Goal: Register for event/course

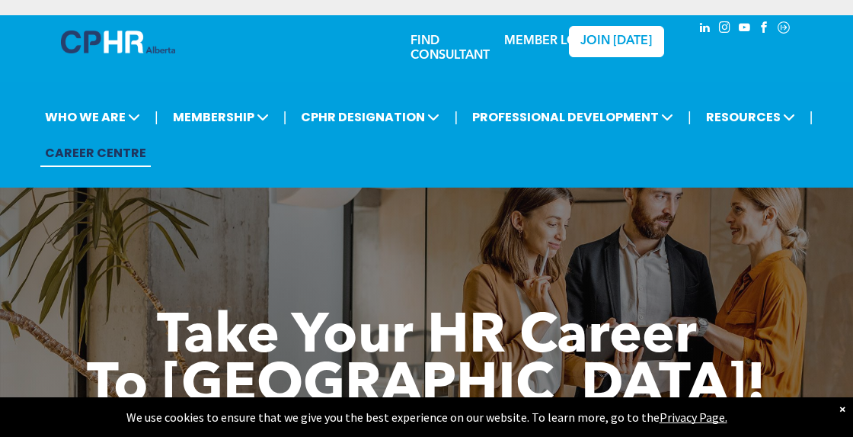
click at [543, 40] on link "MEMBER LOGIN" at bounding box center [551, 41] width 95 height 12
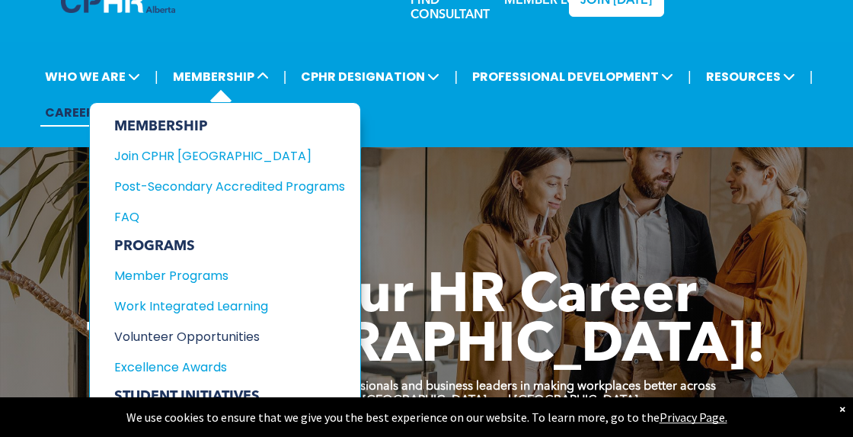
scroll to position [39, 0]
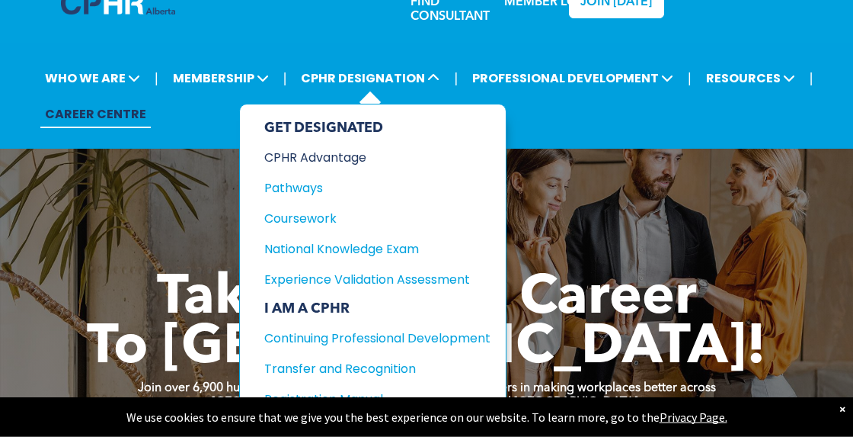
click at [324, 162] on div "CPHR Advantage" at bounding box center [365, 157] width 203 height 19
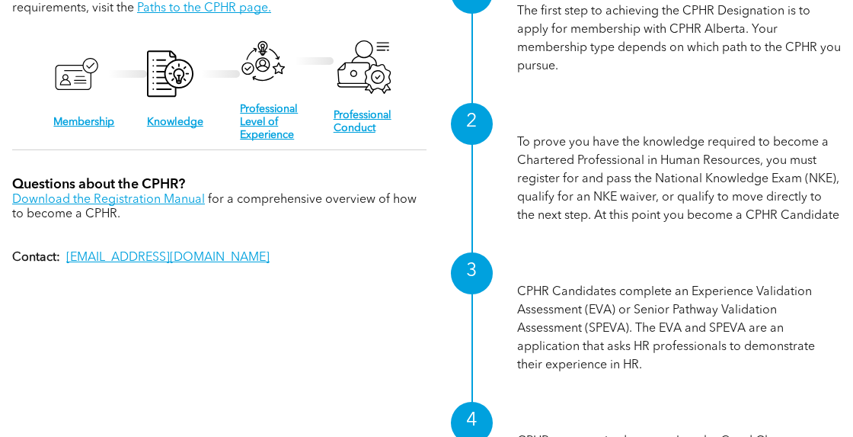
scroll to position [1517, 0]
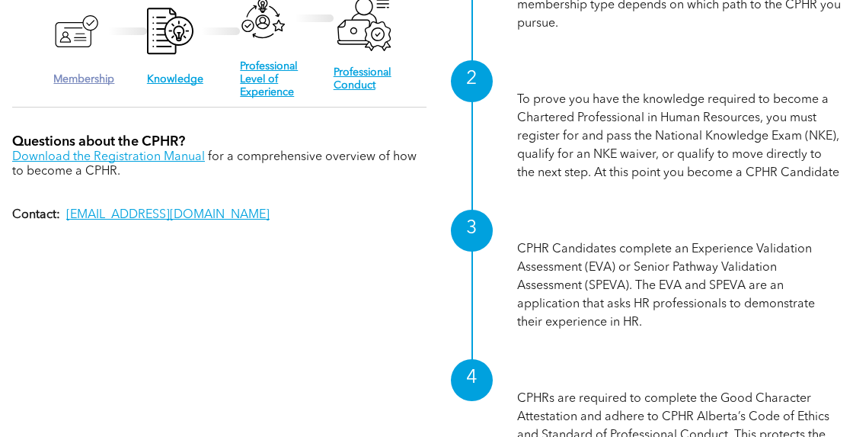
click at [94, 85] on link "Membership" at bounding box center [83, 79] width 61 height 11
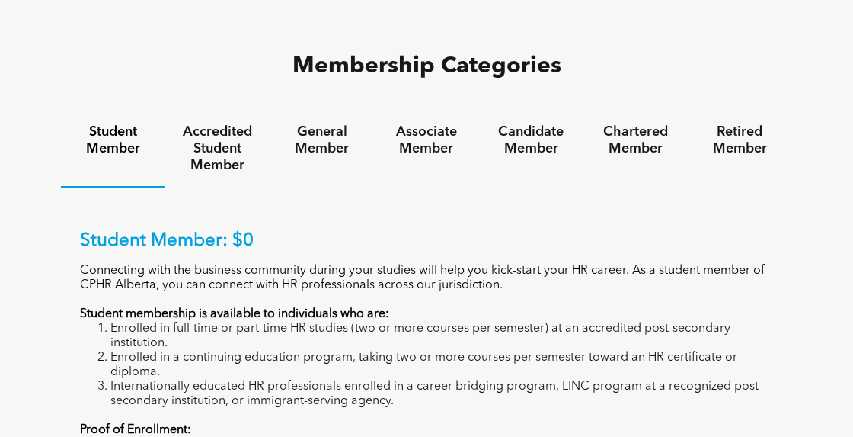
scroll to position [999, 0]
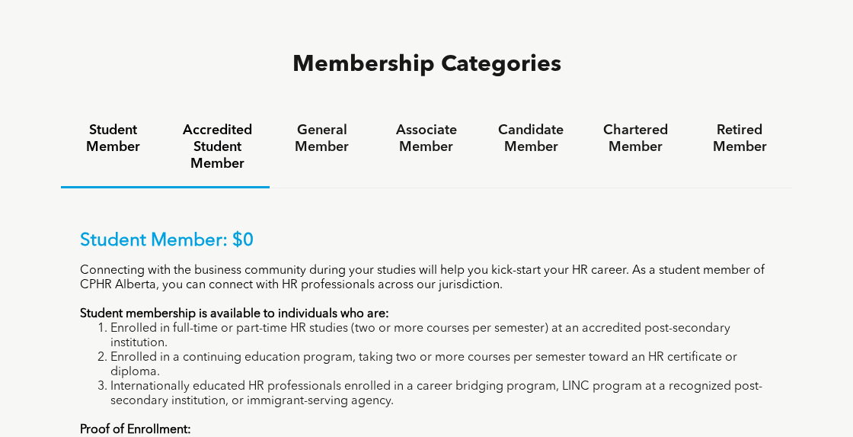
click at [229, 122] on h4 "Accredited Student Member" at bounding box center [217, 147] width 77 height 50
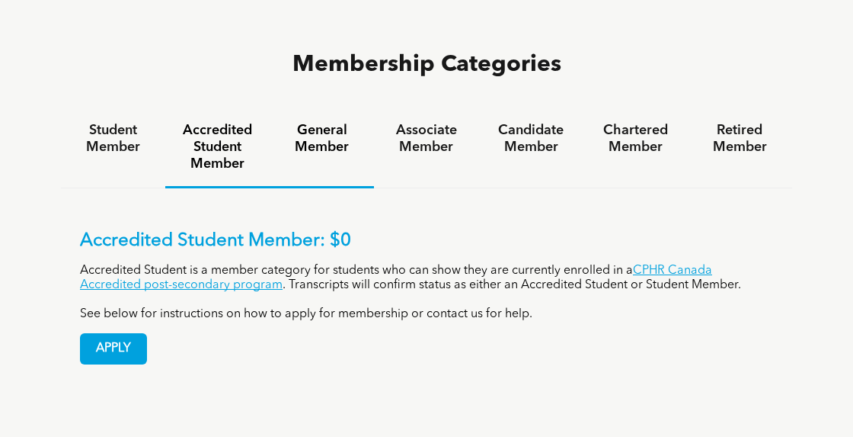
click at [312, 122] on h4 "General Member" at bounding box center [321, 139] width 77 height 34
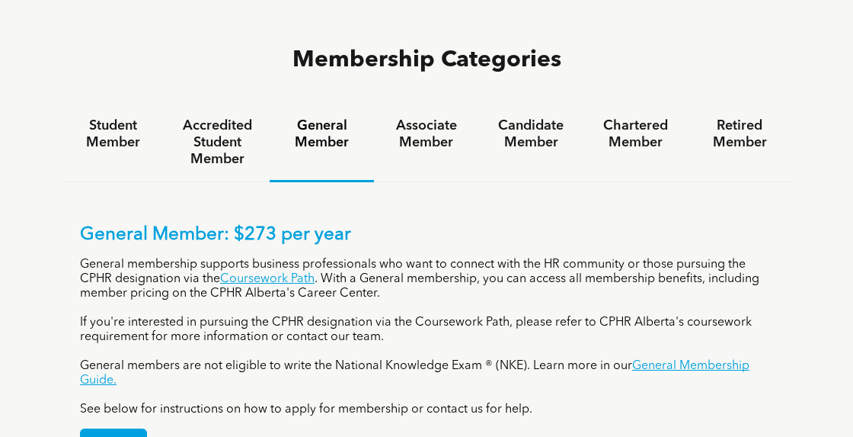
scroll to position [1003, 0]
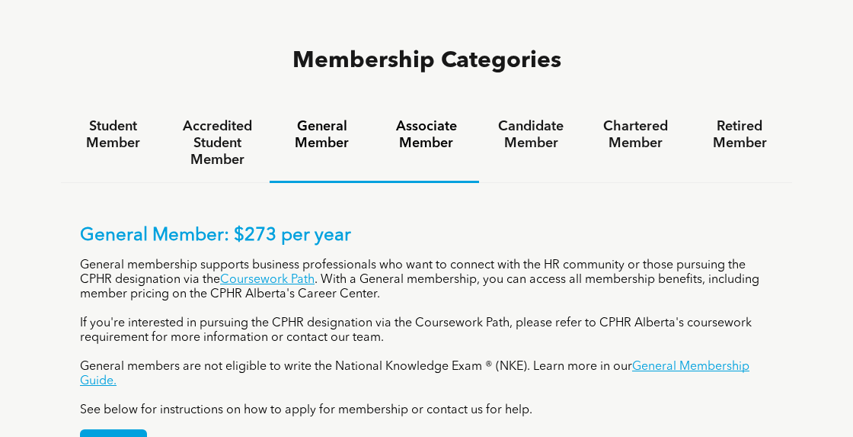
click at [438, 118] on h4 "Associate Member" at bounding box center [426, 135] width 77 height 34
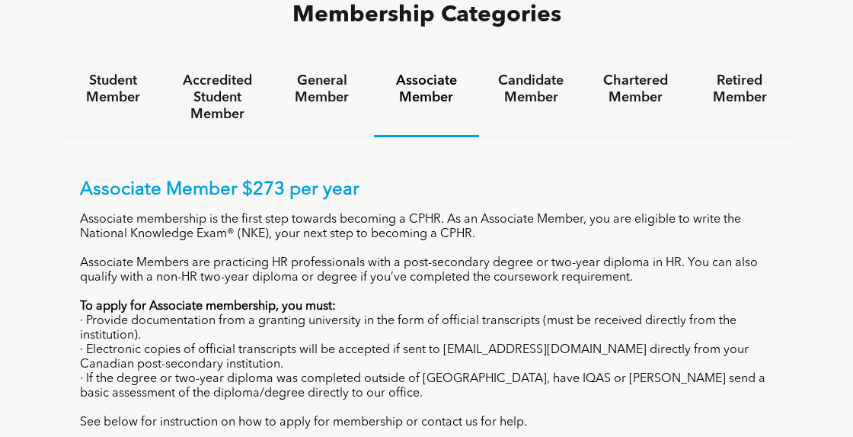
scroll to position [1047, 0]
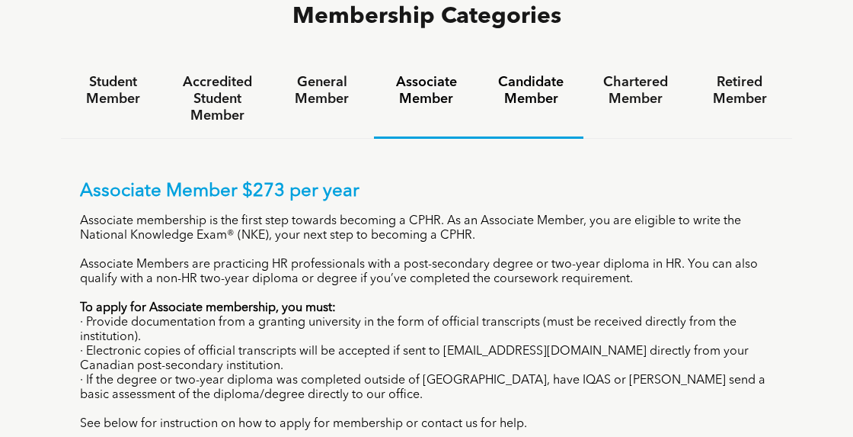
click at [531, 74] on h4 "Candidate Member" at bounding box center [531, 91] width 77 height 34
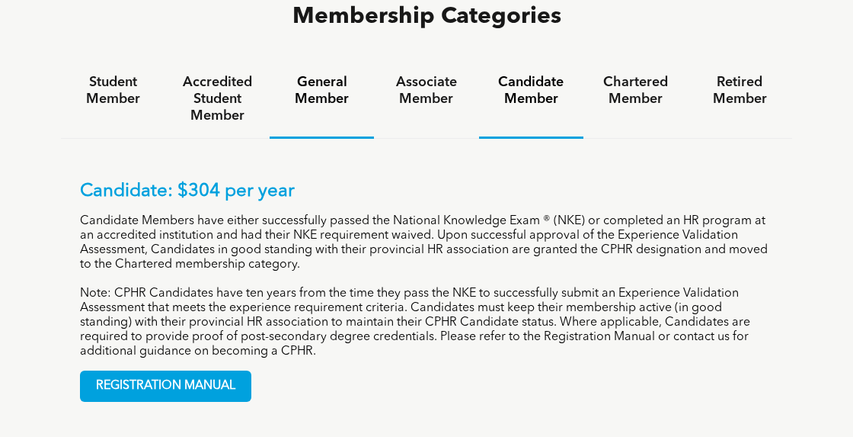
click at [329, 74] on h4 "General Member" at bounding box center [321, 91] width 77 height 34
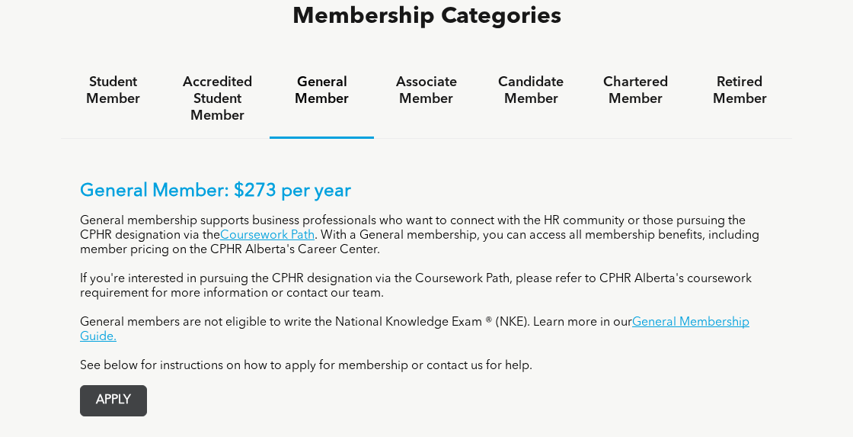
click at [121, 385] on span "APPLY" at bounding box center [114, 400] width 66 height 30
click at [110, 385] on span "APPLY" at bounding box center [114, 400] width 66 height 30
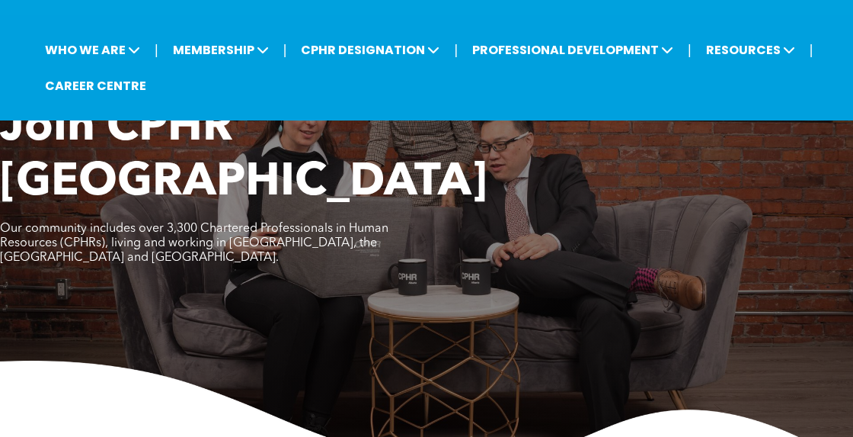
scroll to position [0, 0]
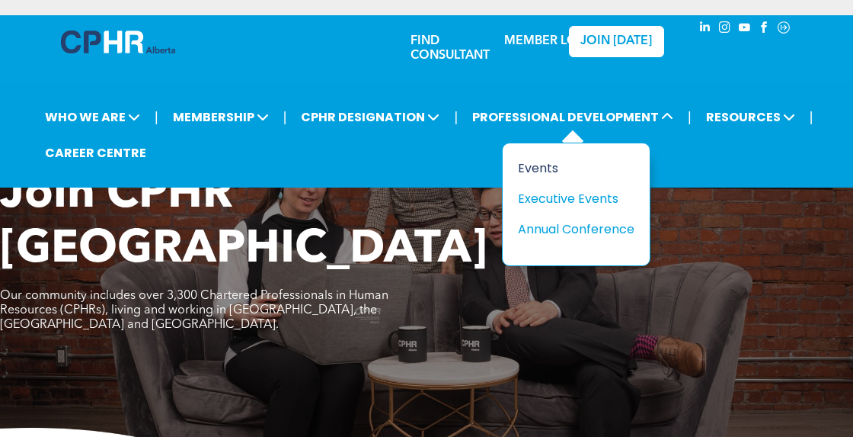
click at [542, 171] on div "Events" at bounding box center [570, 167] width 105 height 19
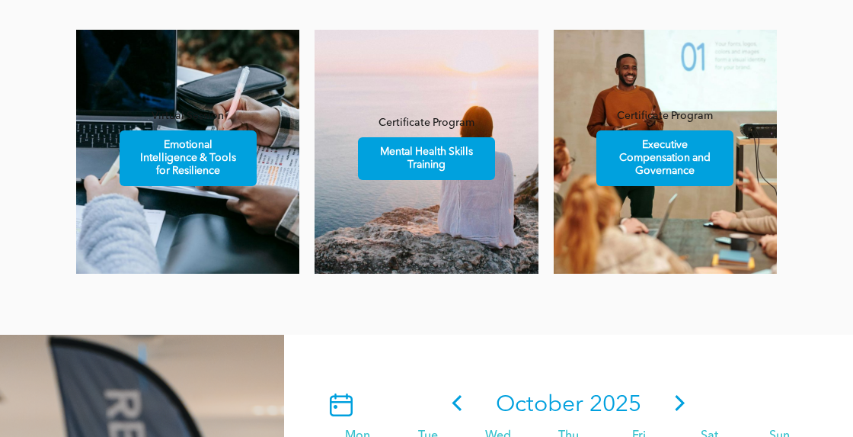
scroll to position [1011, 0]
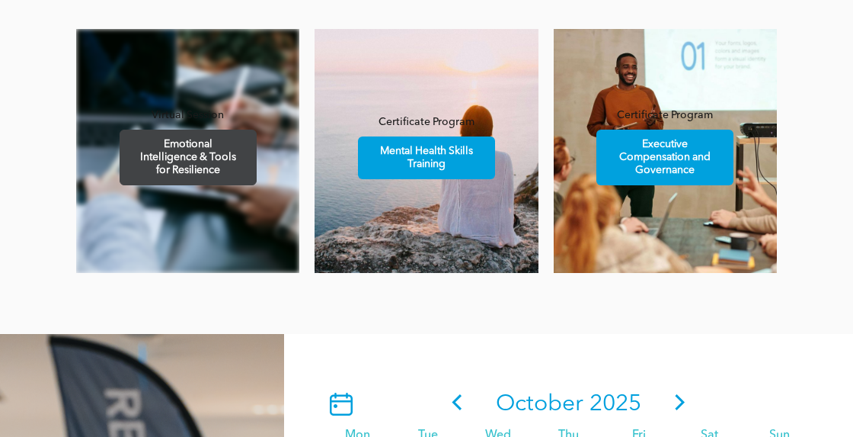
click at [190, 158] on span "Emotional Intelligence & Tools for Resilience" at bounding box center [187, 157] width 133 height 54
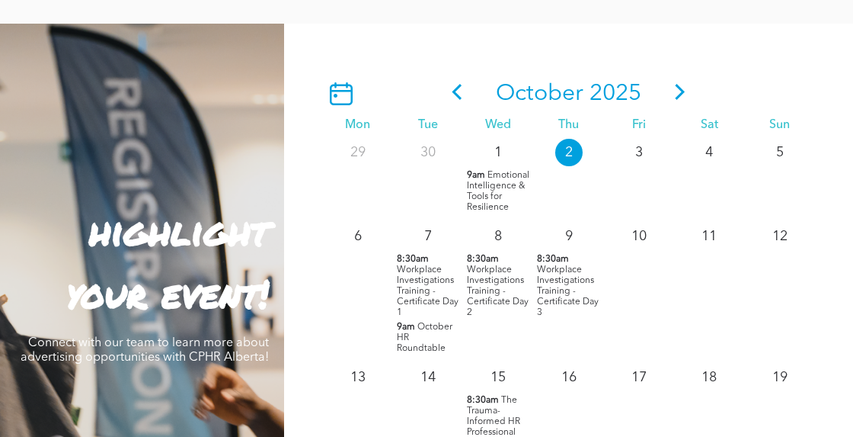
scroll to position [1320, 0]
click at [429, 302] on span "Workplace Investigations Training - Certificate Day 1" at bounding box center [428, 292] width 62 height 52
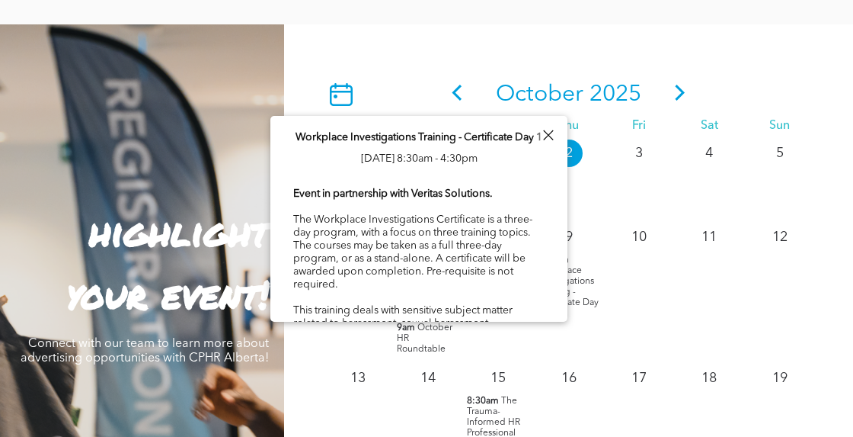
click at [331, 340] on div "6" at bounding box center [357, 287] width 70 height 141
click at [553, 133] on div at bounding box center [548, 135] width 21 height 21
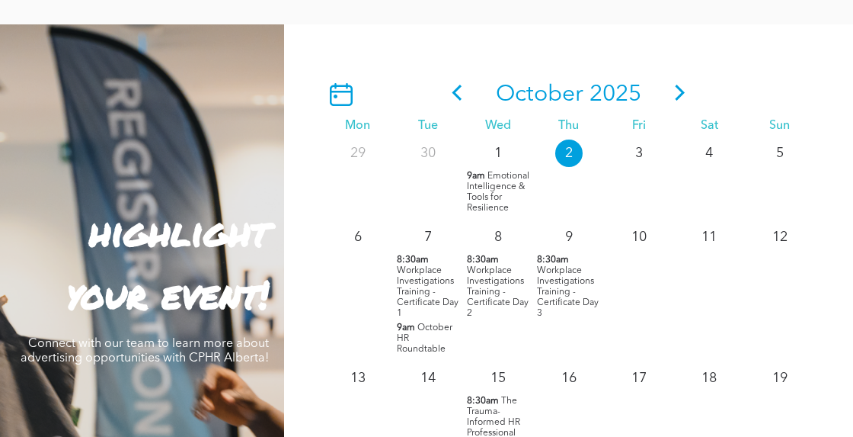
click at [417, 289] on span "Workplace Investigations Training - Certificate Day 1" at bounding box center [428, 292] width 62 height 52
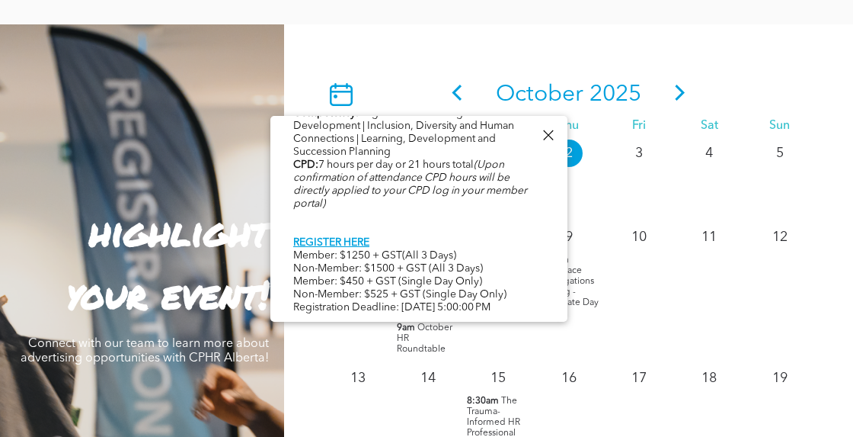
scroll to position [1356, 0]
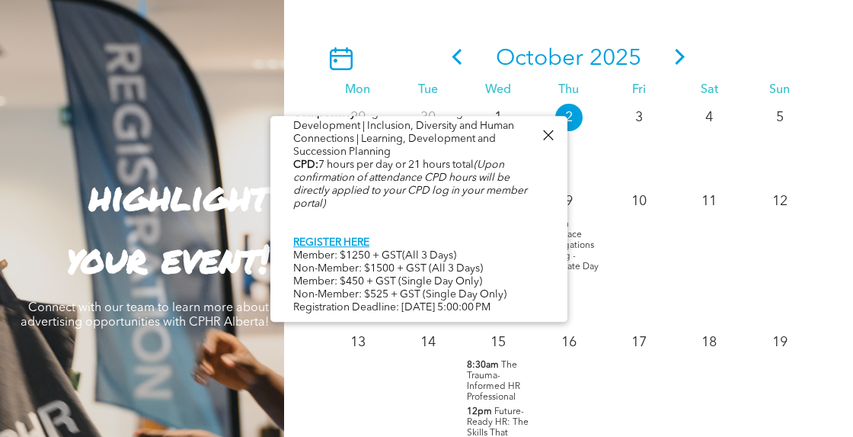
click at [544, 134] on div at bounding box center [548, 135] width 21 height 21
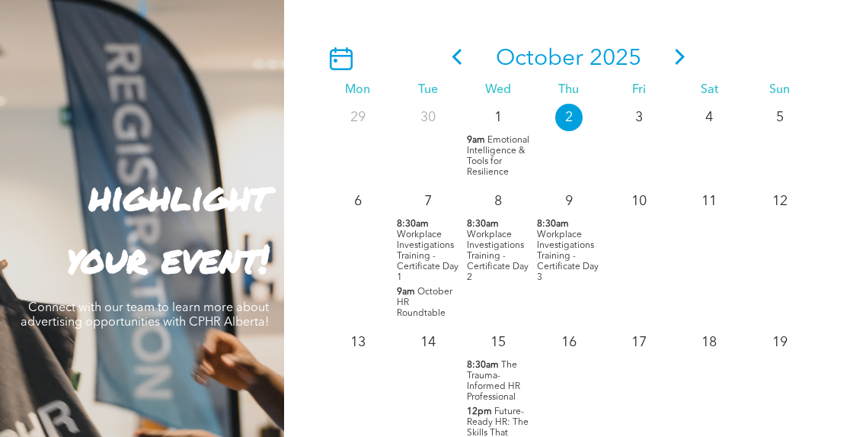
click at [415, 318] on p "9am October HR Roundtable" at bounding box center [428, 302] width 62 height 32
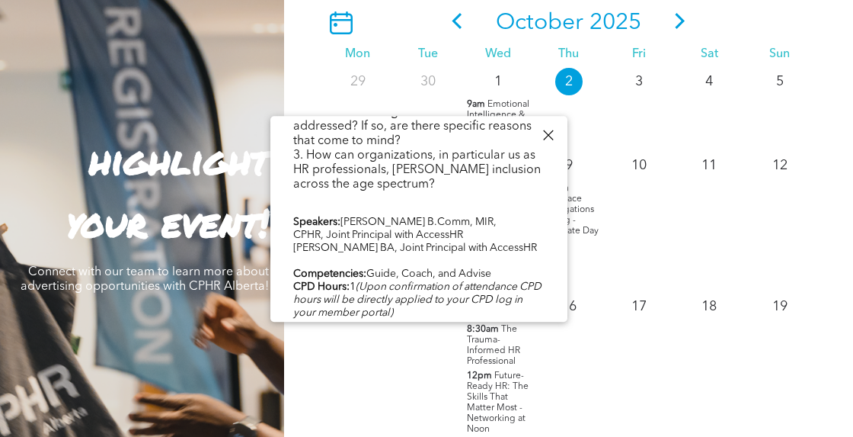
scroll to position [522, 0]
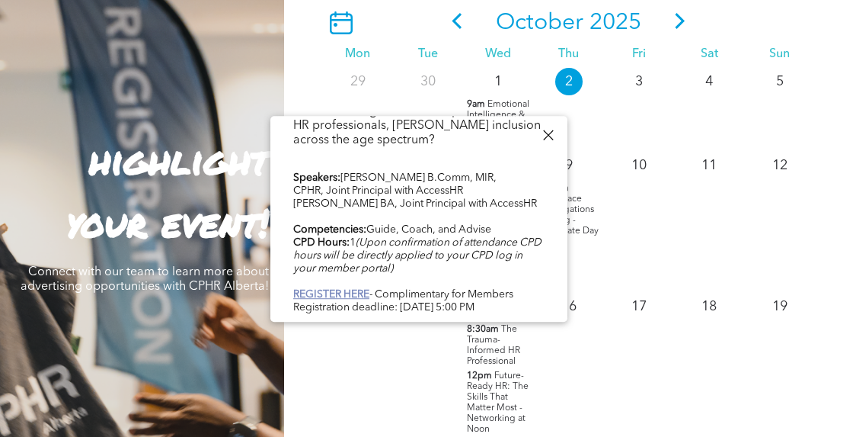
click at [355, 297] on b "REGISTER HERE" at bounding box center [331, 294] width 76 height 11
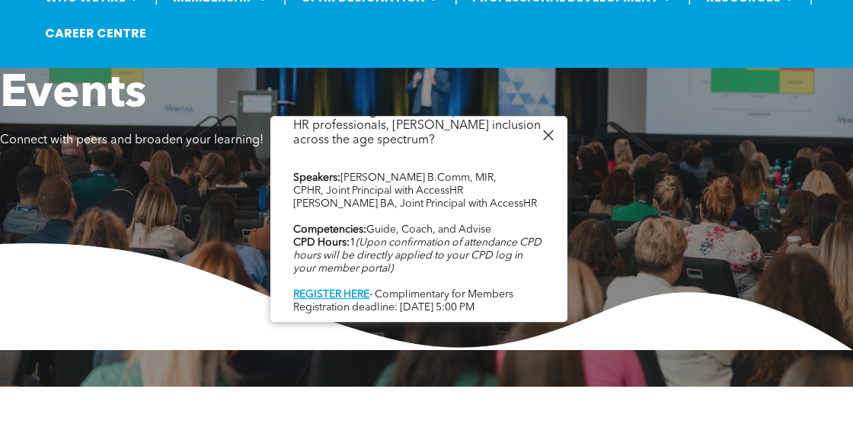
scroll to position [0, 0]
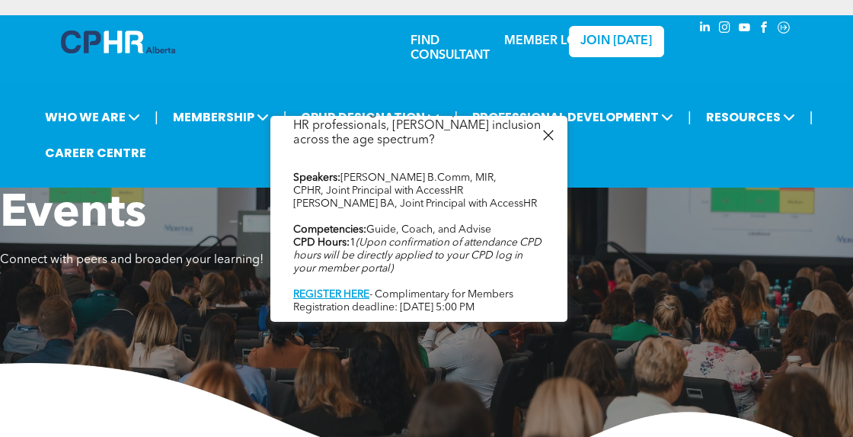
click at [540, 43] on link "MEMBER LOGIN" at bounding box center [551, 41] width 95 height 12
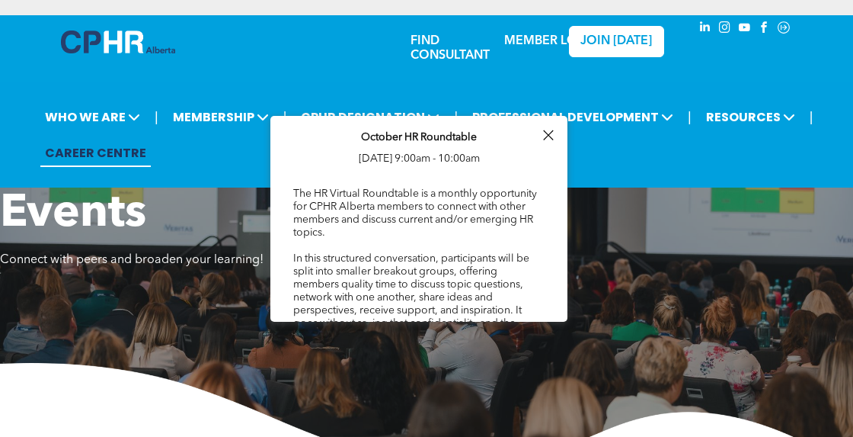
click at [63, 152] on link "CAREER CENTRE" at bounding box center [95, 153] width 110 height 28
